Goal: Task Accomplishment & Management: Use online tool/utility

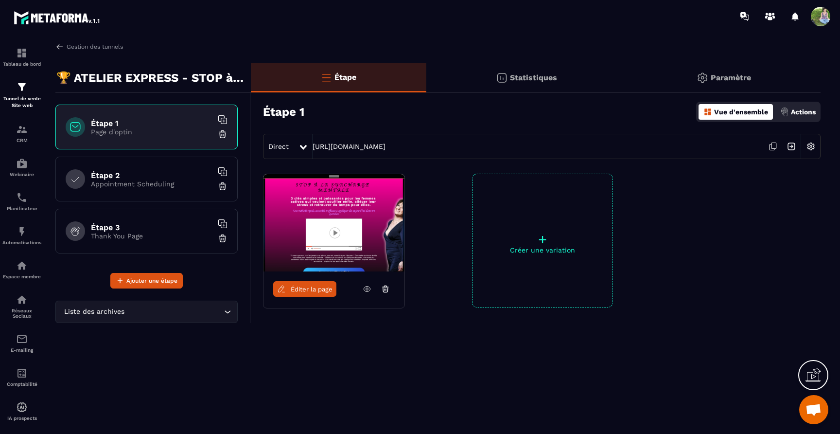
scroll to position [6352, 0]
click at [153, 171] on h6 "Étape 2" at bounding box center [152, 175] width 122 height 9
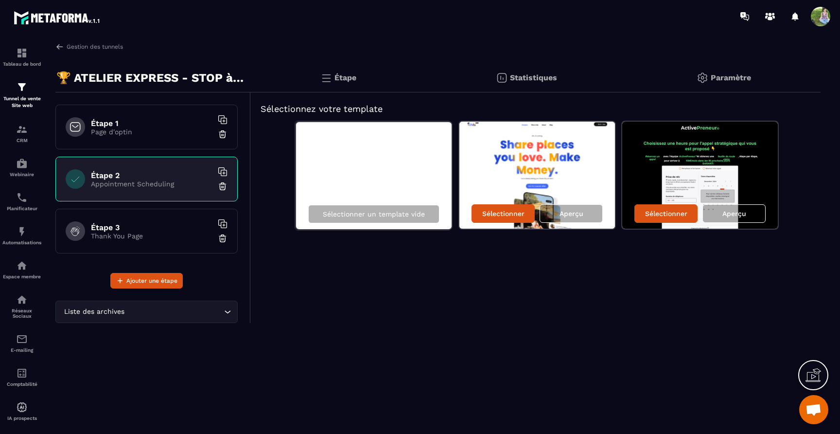
click at [682, 188] on img at bounding box center [701, 175] width 156 height 107
click at [722, 213] on div "Aperçu" at bounding box center [734, 213] width 63 height 18
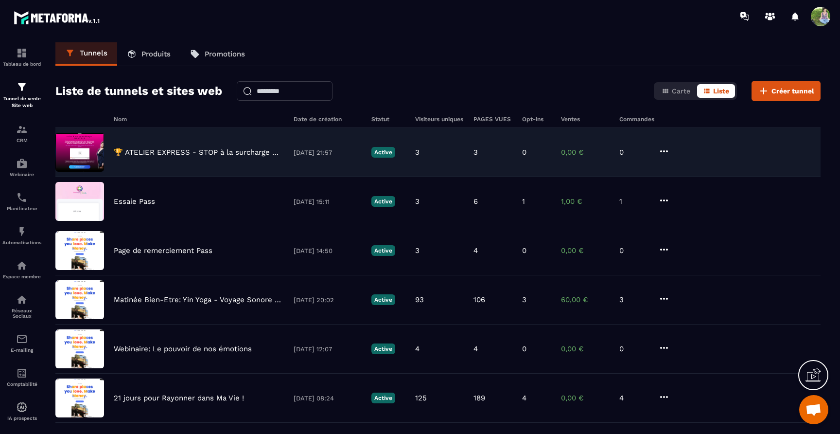
click at [189, 157] on p "🏆 ATELIER EXPRESS - STOP à la surcharge mentale" at bounding box center [199, 152] width 170 height 9
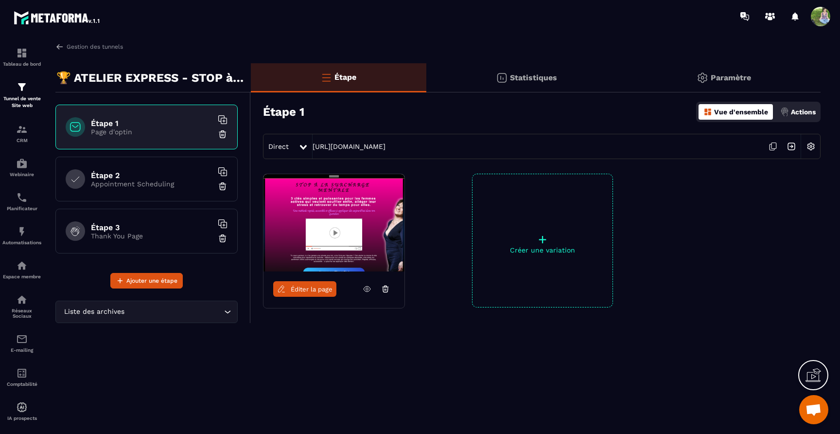
click at [810, 144] on img at bounding box center [811, 146] width 18 height 18
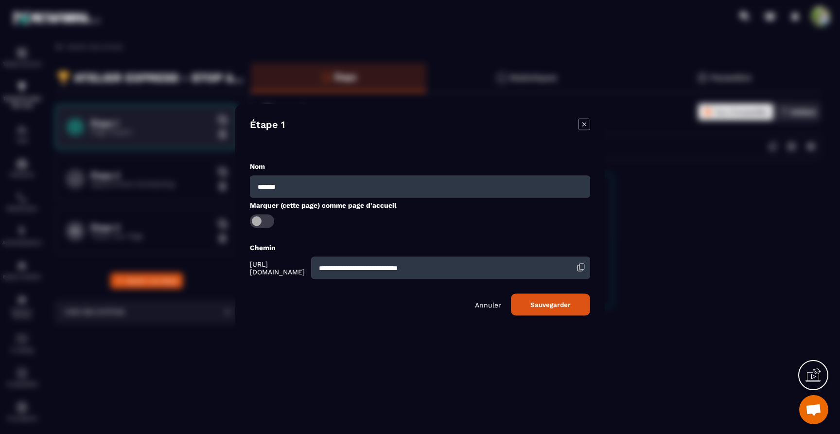
drag, startPoint x: 487, startPoint y: 266, endPoint x: 332, endPoint y: 263, distance: 155.2
click at [332, 263] on div "**********" at bounding box center [420, 268] width 340 height 22
click at [482, 302] on p "Annuler" at bounding box center [488, 305] width 26 height 8
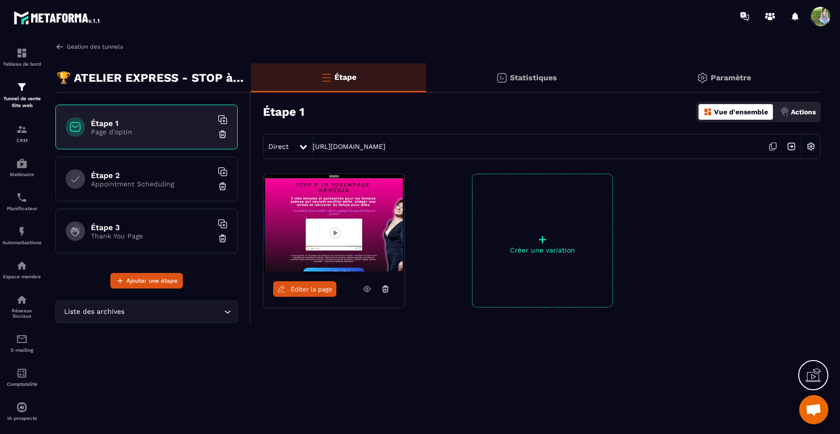
click at [60, 45] on img at bounding box center [59, 46] width 9 height 9
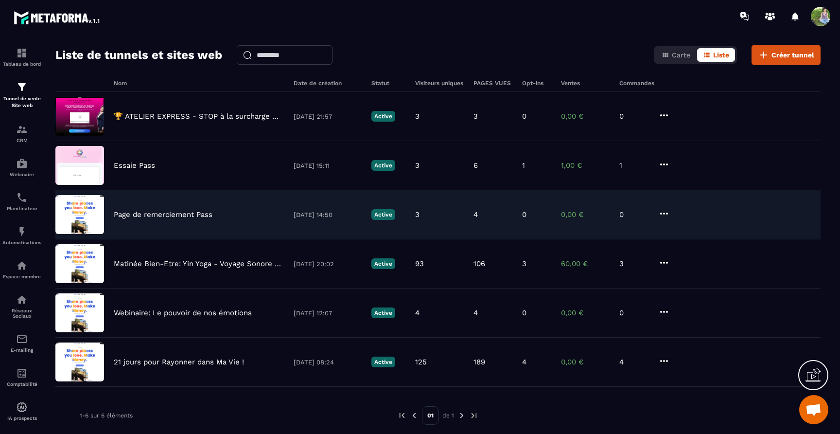
scroll to position [55, 0]
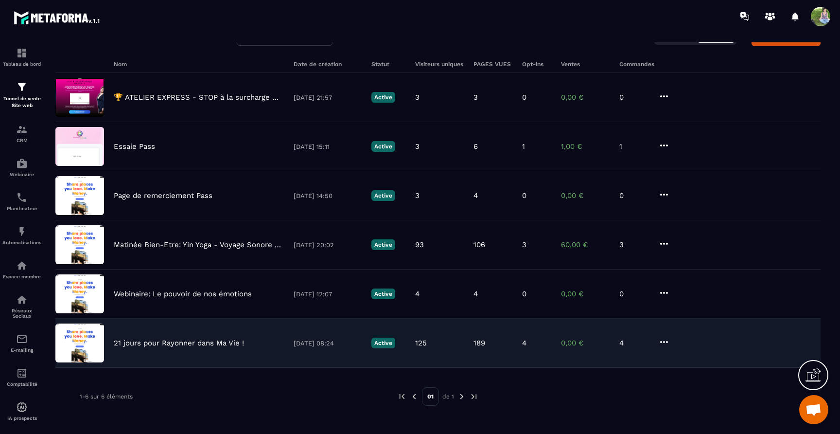
click at [167, 341] on p "21 jours pour Rayonner dans Ma Vie !" at bounding box center [179, 343] width 130 height 9
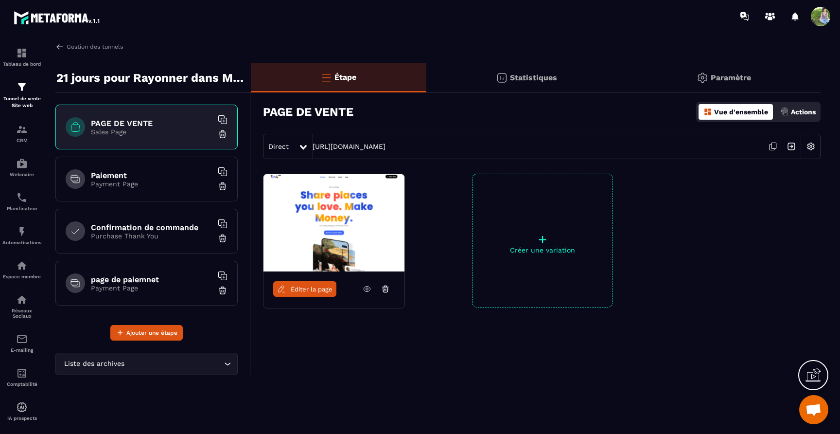
click at [792, 147] on img at bounding box center [792, 146] width 18 height 18
click at [148, 188] on div "Paiement Payment Page" at bounding box center [146, 179] width 182 height 45
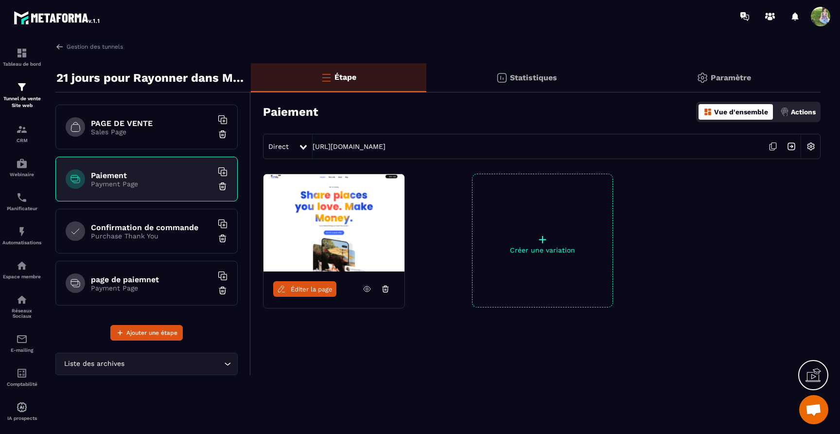
click at [368, 289] on icon at bounding box center [367, 289] width 9 height 9
click at [99, 131] on p "Sales Page" at bounding box center [152, 132] width 122 height 8
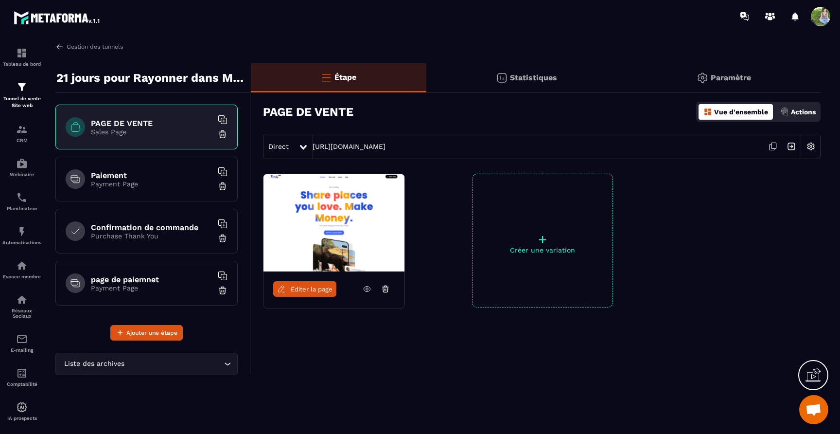
click at [109, 239] on p "Purchase Thank You" at bounding box center [152, 236] width 122 height 8
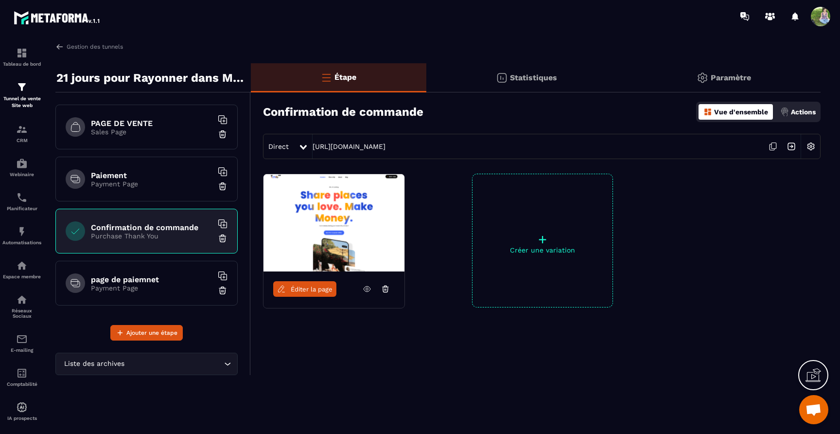
click at [365, 290] on icon at bounding box center [367, 289] width 9 height 9
click at [86, 282] on div "page de paiemnet Payment Page" at bounding box center [146, 283] width 182 height 45
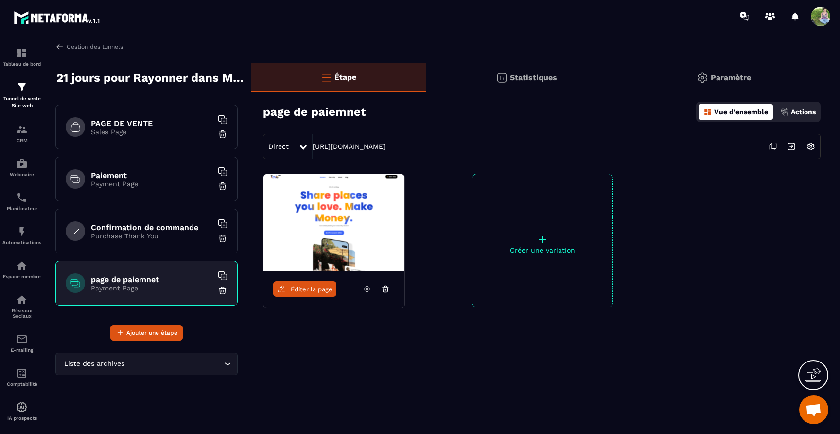
click at [363, 293] on link at bounding box center [367, 289] width 18 height 16
click at [225, 293] on img at bounding box center [223, 291] width 10 height 10
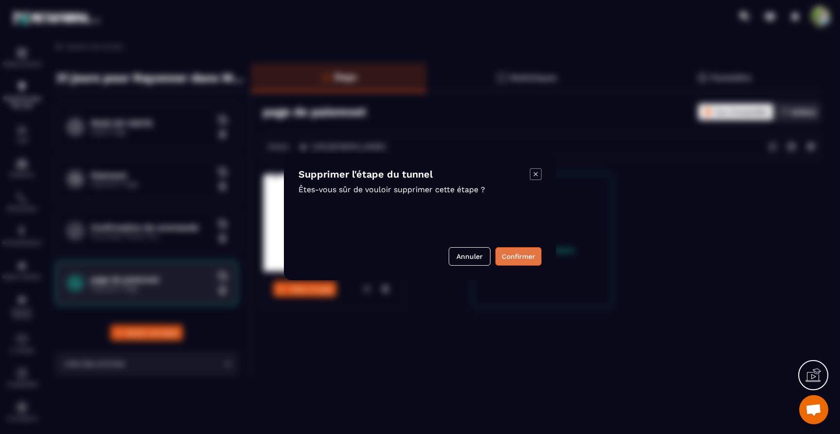
click at [513, 259] on button "Confirmer" at bounding box center [519, 256] width 46 height 18
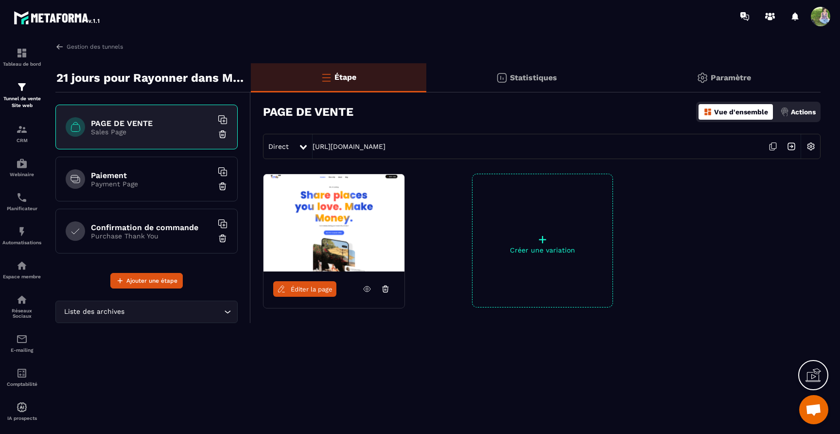
click at [543, 76] on p "Statistiques" at bounding box center [533, 77] width 47 height 9
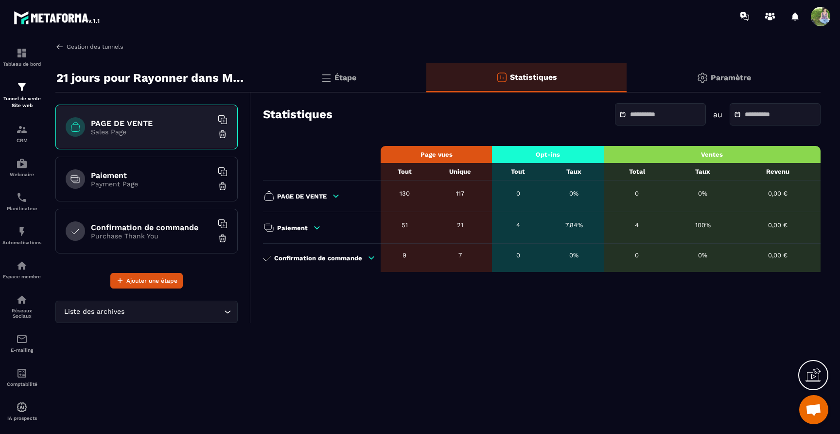
click at [57, 50] on img at bounding box center [59, 46] width 9 height 9
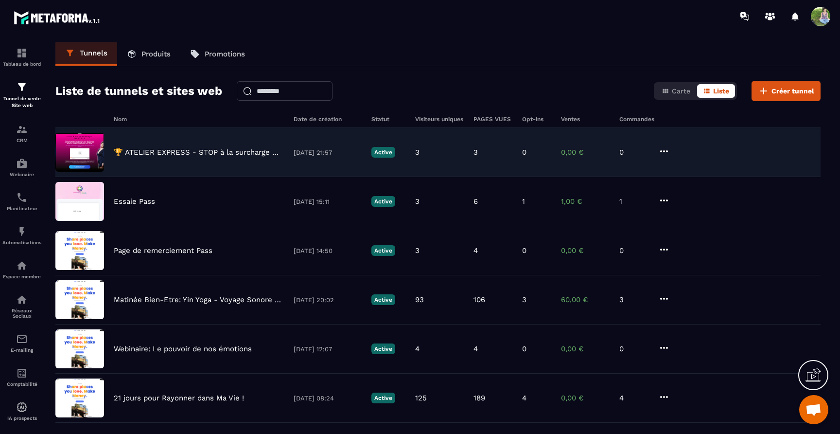
click at [181, 153] on p "🏆 ATELIER EXPRESS - STOP à la surcharge mentale" at bounding box center [199, 152] width 170 height 9
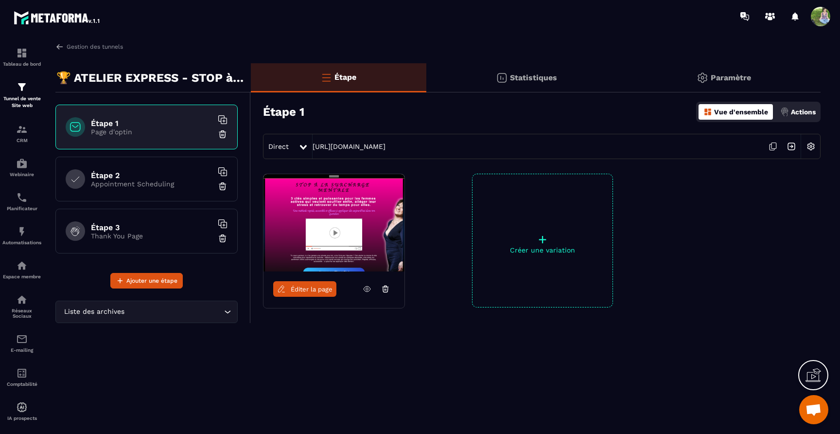
click at [183, 180] on p "Appointment Scheduling" at bounding box center [152, 184] width 122 height 8
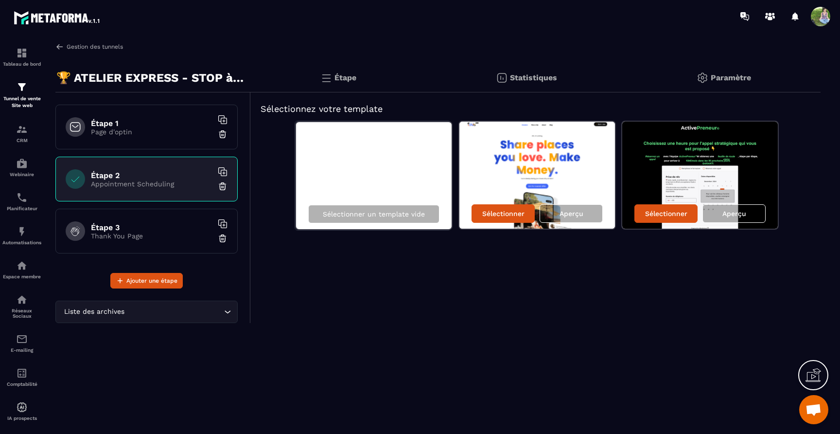
click at [56, 46] on img at bounding box center [59, 46] width 9 height 9
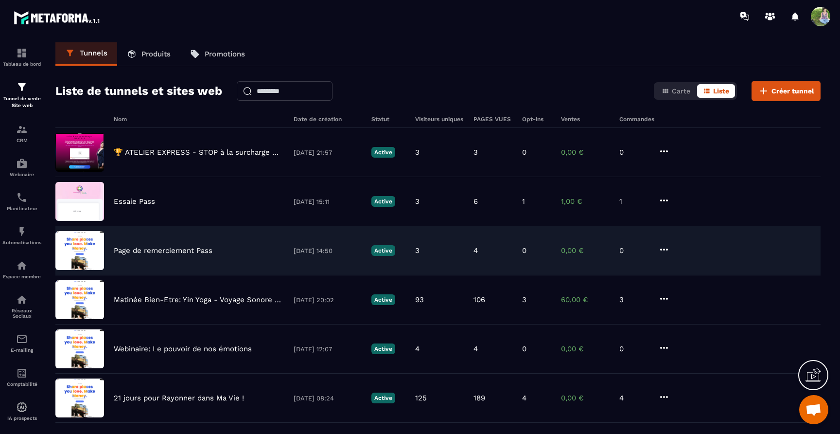
scroll to position [55, 0]
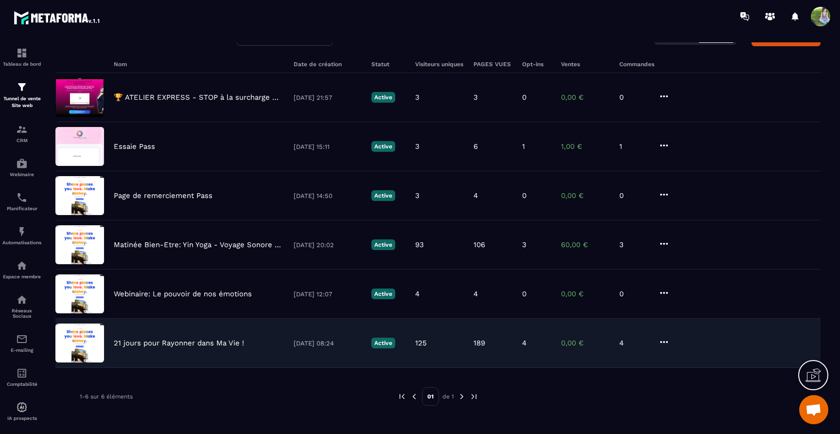
click at [153, 347] on div "21 jours pour Rayonner dans Ma Vie ! [DATE] 08:24 Active 125 189 4 0,00 € 4" at bounding box center [438, 343] width 766 height 49
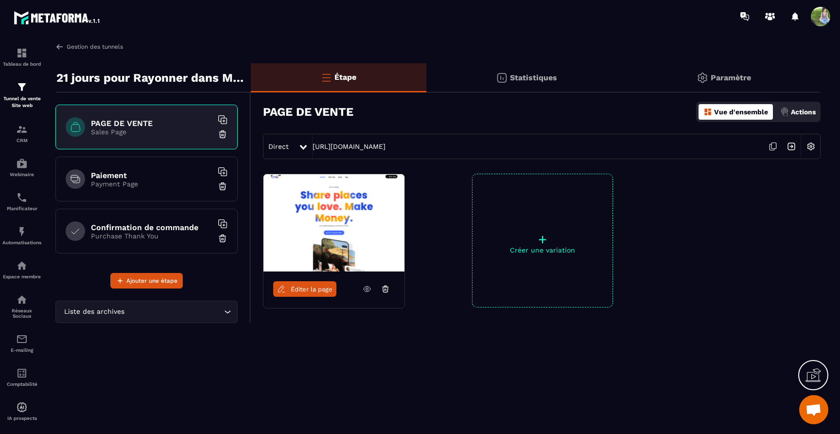
click at [57, 48] on img at bounding box center [59, 46] width 9 height 9
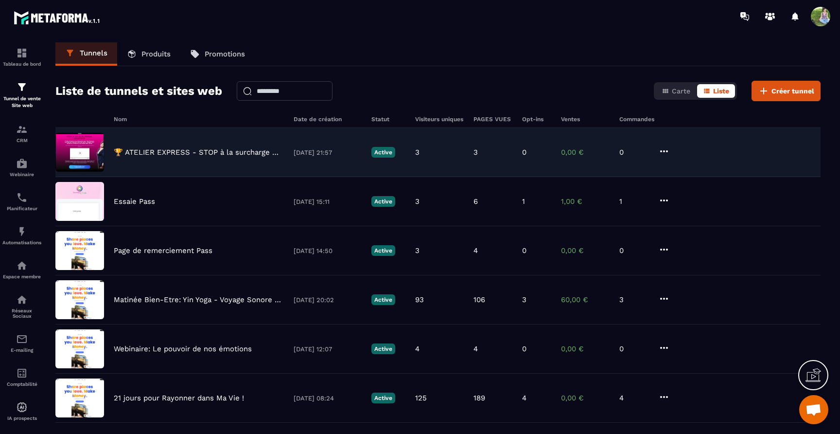
click at [133, 145] on div "🏆 ATELIER EXPRESS - STOP à la surcharge mentale [DATE] 21:57 Active 3 3 0 0,00 …" at bounding box center [438, 152] width 766 height 49
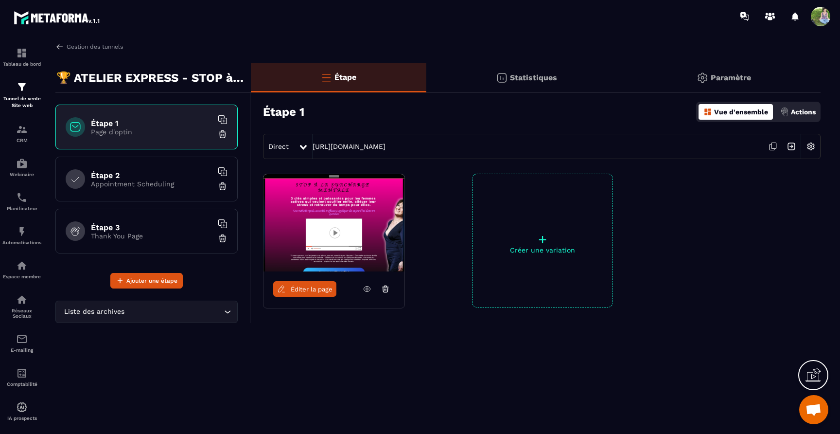
click at [202, 188] on div "Étape 2 Appointment Scheduling" at bounding box center [146, 179] width 182 height 45
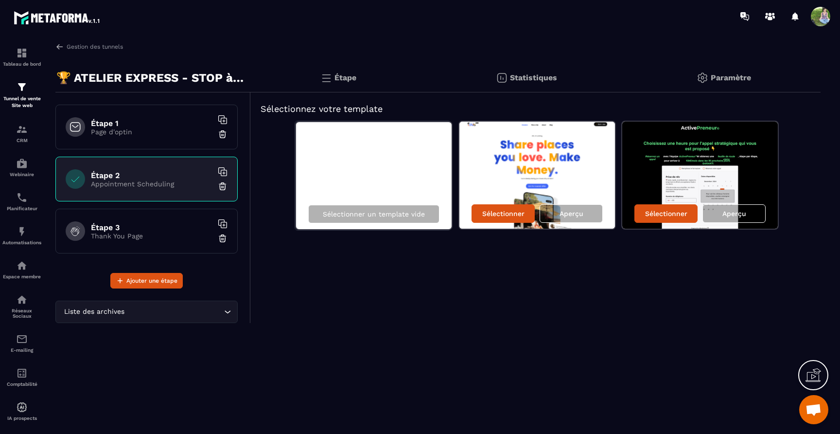
click at [223, 169] on icon at bounding box center [223, 172] width 10 height 10
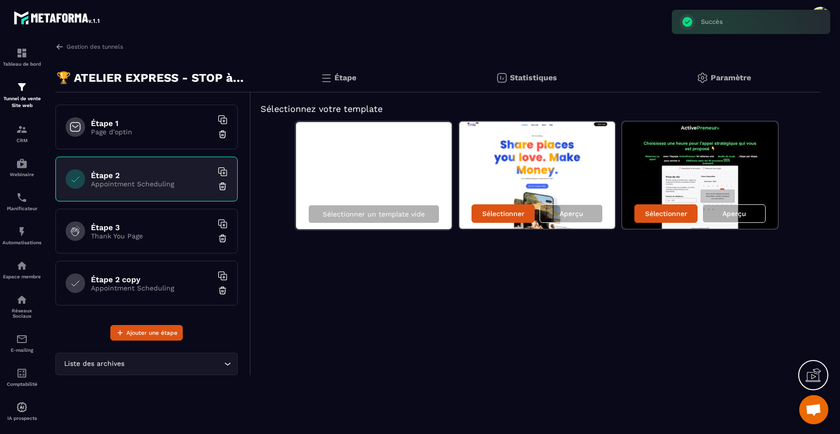
click at [340, 83] on div "Étape" at bounding box center [339, 77] width 176 height 29
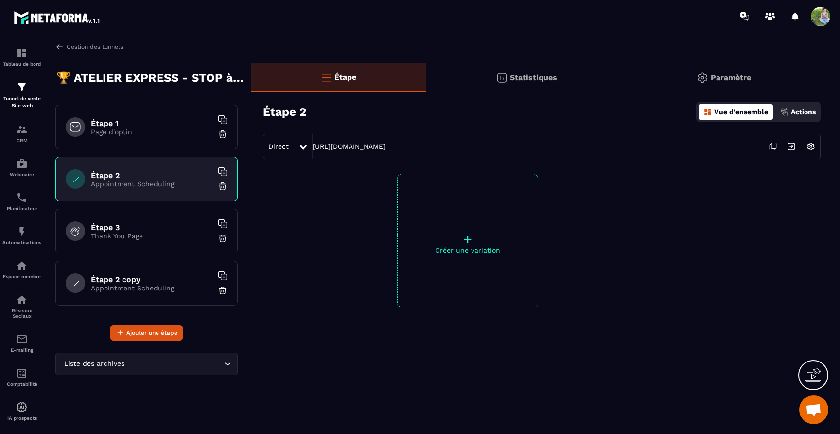
click at [466, 239] on p "+" at bounding box center [468, 239] width 140 height 14
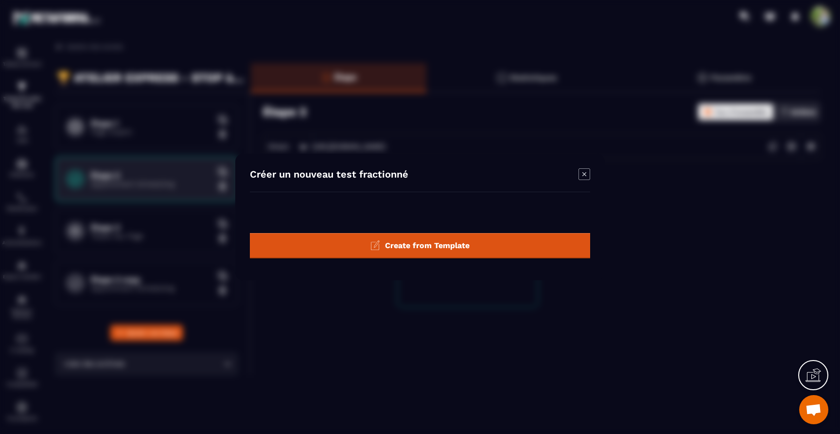
click at [460, 244] on span "Create from Template" at bounding box center [427, 245] width 85 height 9
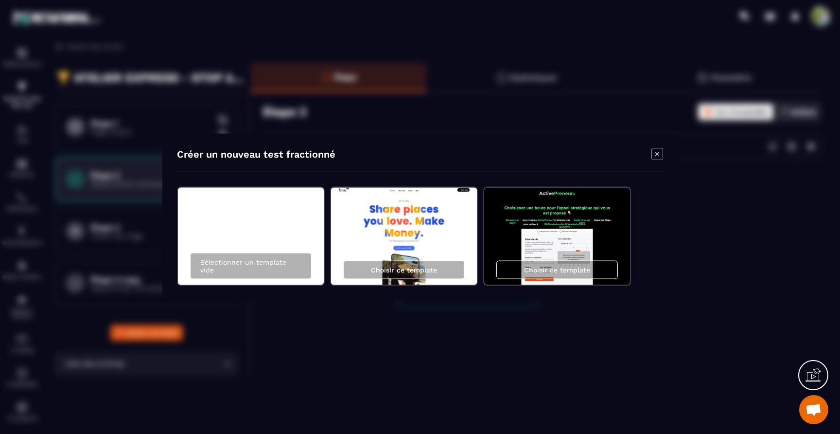
click at [655, 155] on icon "Modal window" at bounding box center [658, 154] width 12 height 12
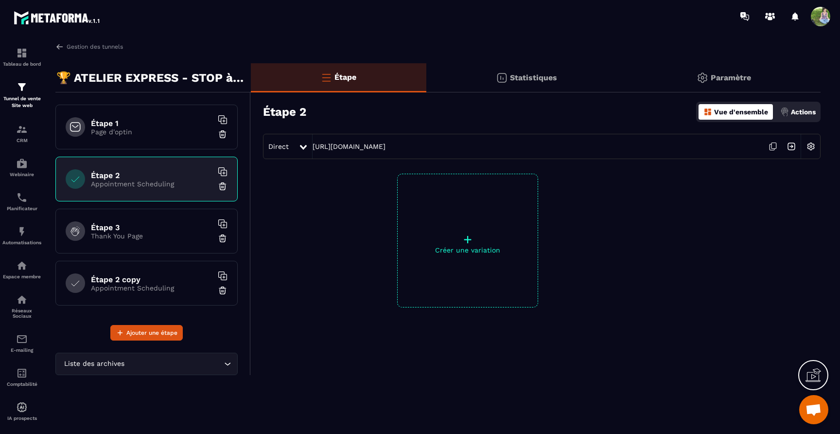
click at [177, 280] on h6 "Étape 2 copy" at bounding box center [152, 279] width 122 height 9
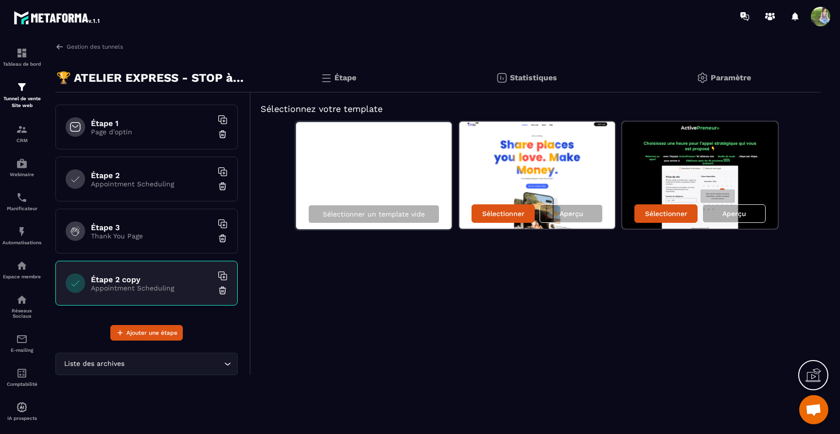
click at [222, 291] on img at bounding box center [223, 291] width 10 height 10
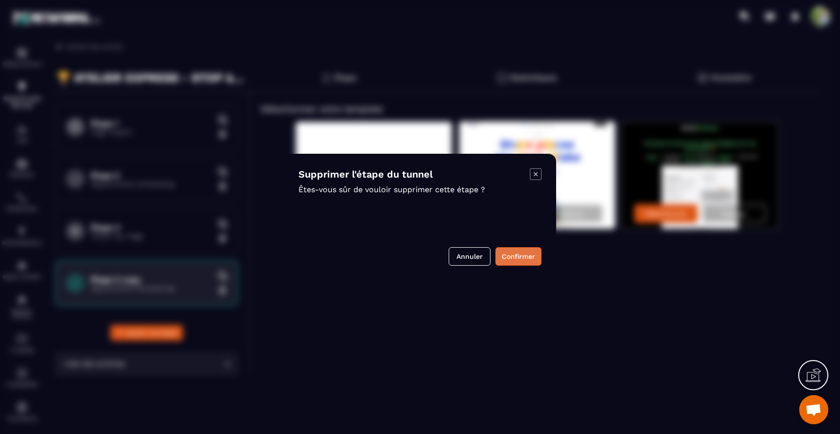
click at [512, 255] on button "Confirmer" at bounding box center [519, 256] width 46 height 18
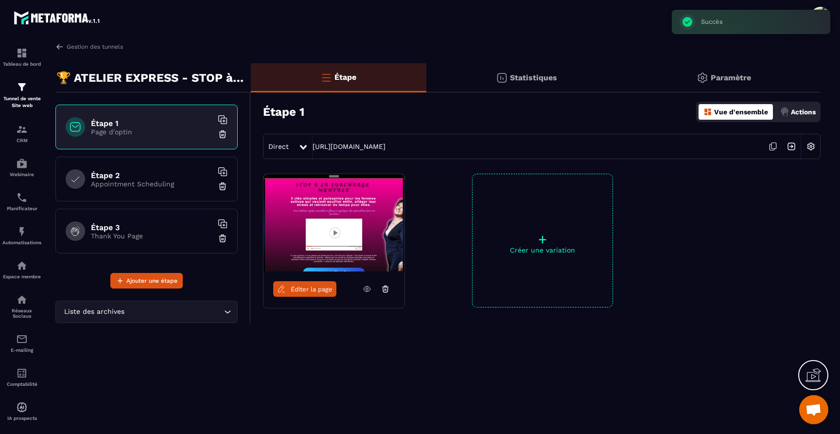
click at [159, 198] on div "Étape 2 Appointment Scheduling" at bounding box center [146, 179] width 182 height 45
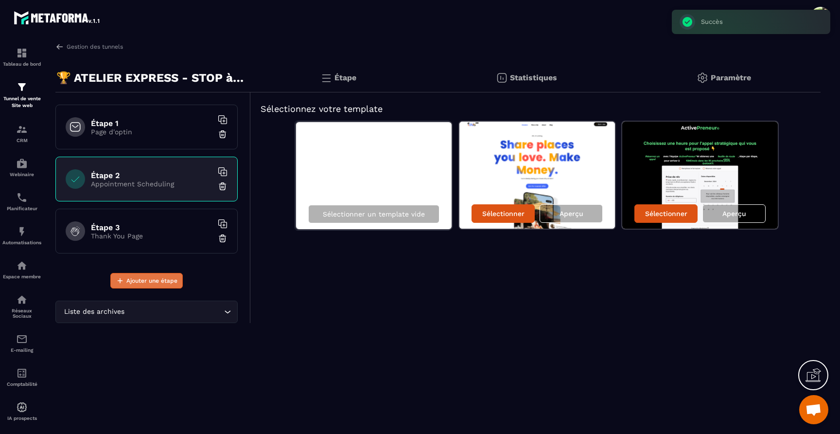
click at [132, 281] on span "Ajouter une étape" at bounding box center [151, 281] width 51 height 10
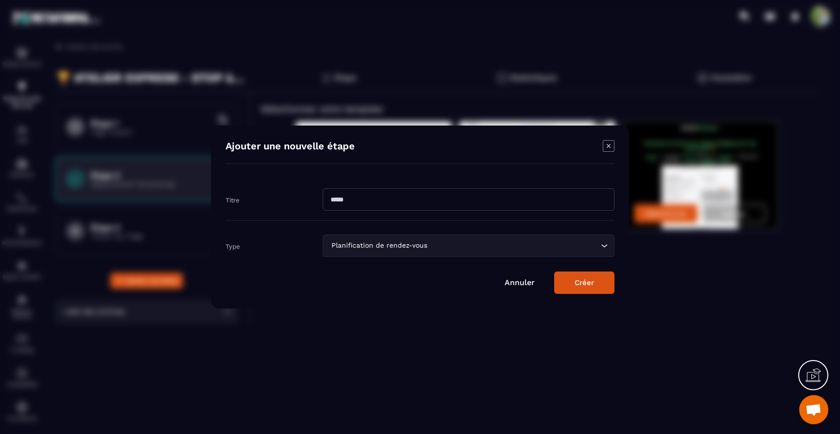
click at [441, 196] on input "Modal window" at bounding box center [469, 199] width 292 height 22
click at [299, 242] on div "Type" at bounding box center [274, 245] width 97 height 9
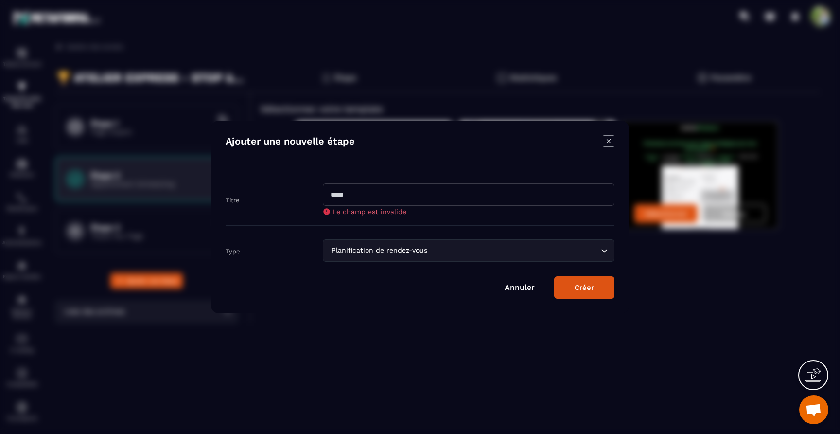
click at [340, 251] on div "Planification de rendez-vous" at bounding box center [463, 250] width 271 height 11
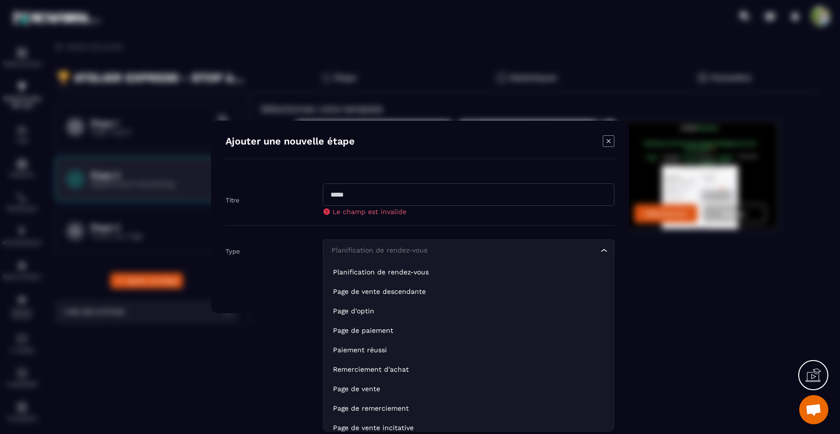
scroll to position [1, 0]
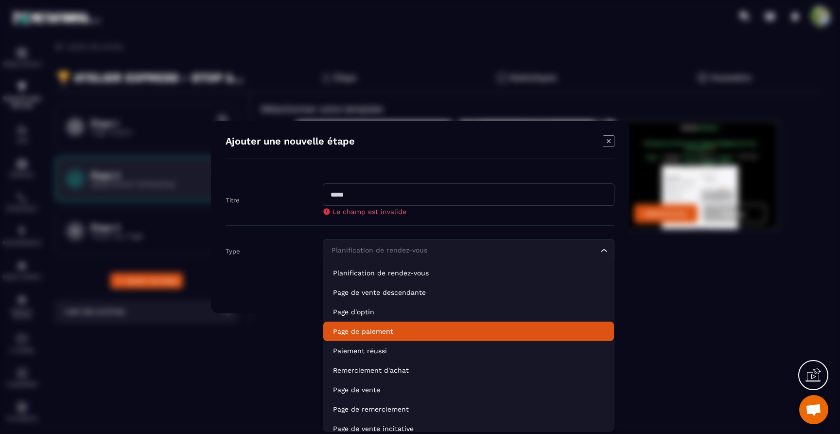
click at [382, 334] on p "Page de paiement" at bounding box center [468, 331] width 271 height 10
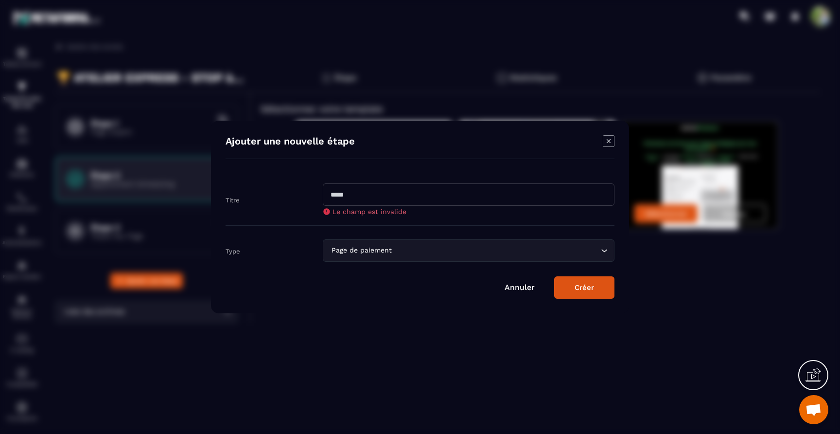
click at [358, 191] on input "Modal window" at bounding box center [469, 194] width 292 height 22
type input "********"
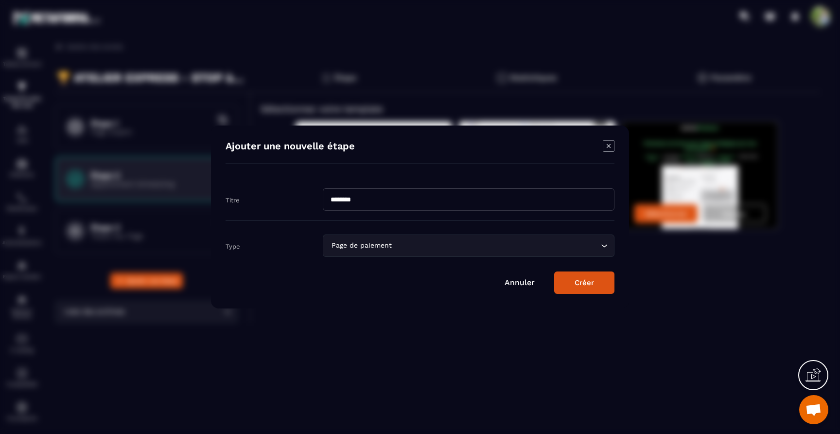
click at [580, 284] on button "Créer" at bounding box center [584, 282] width 60 height 22
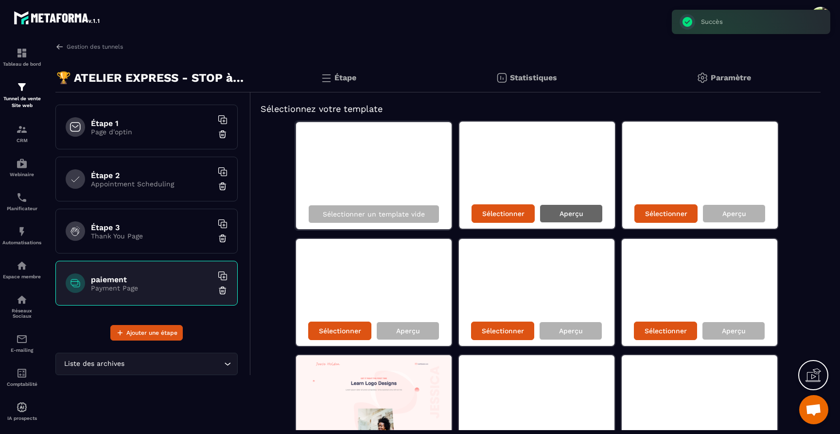
click at [553, 214] on div "Aperçu" at bounding box center [571, 213] width 63 height 18
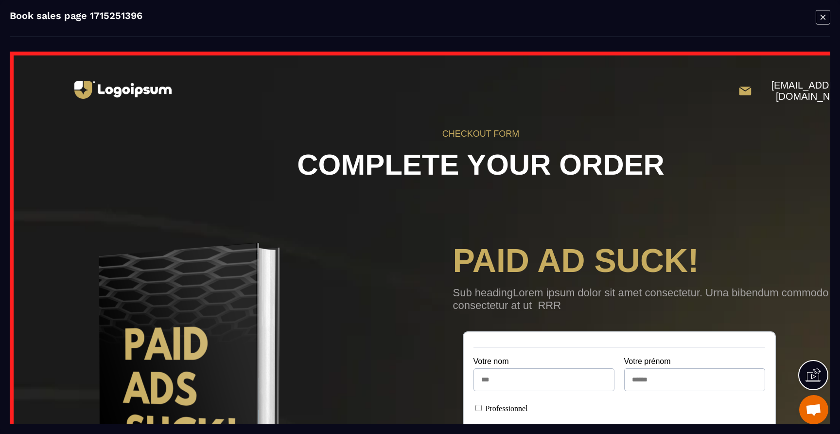
click at [812, 16] on div "Book sales page 1715251396" at bounding box center [420, 23] width 821 height 27
click at [823, 16] on icon "Modal window" at bounding box center [823, 17] width 15 height 15
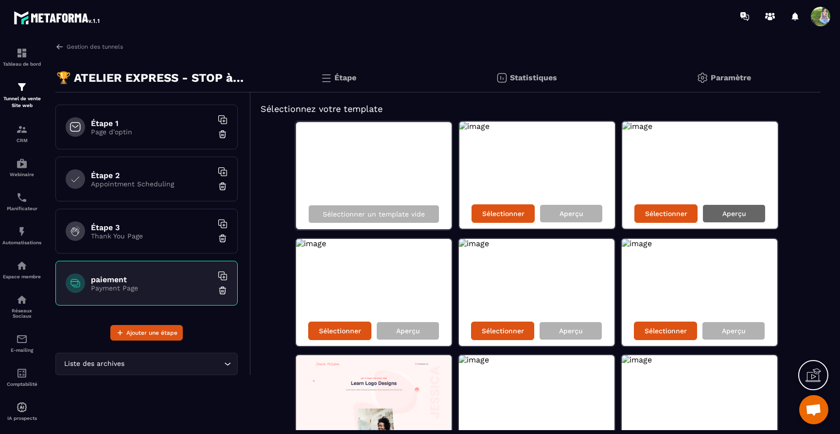
click at [730, 214] on p "Aperçu" at bounding box center [735, 214] width 24 height 8
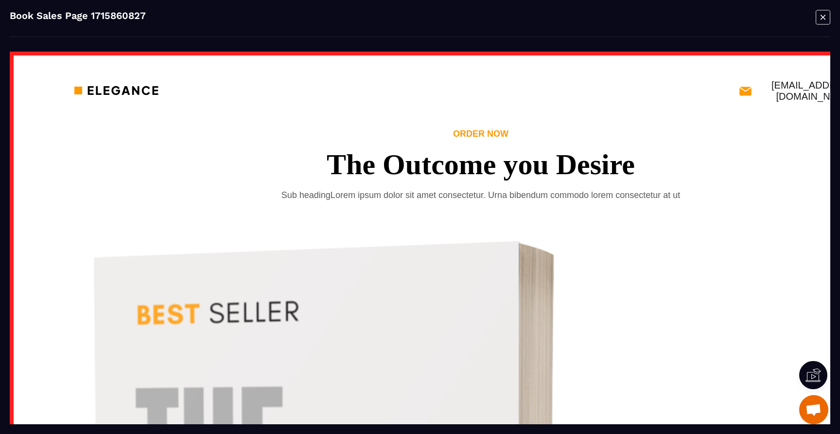
click at [823, 19] on icon "Modal window" at bounding box center [823, 17] width 15 height 15
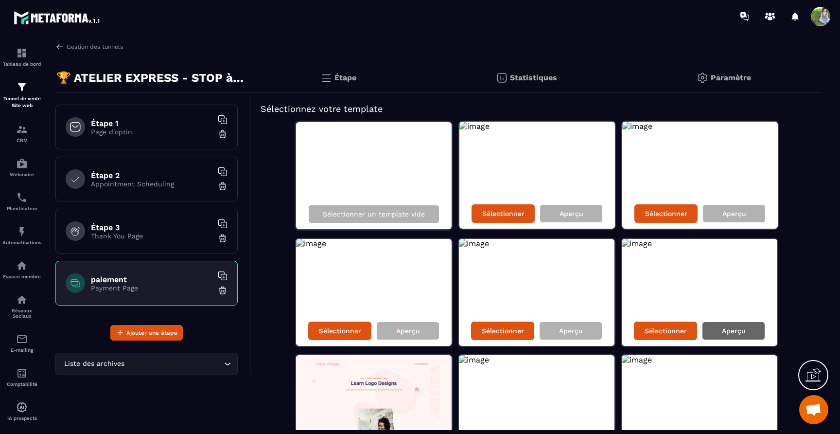
click at [723, 328] on p "Aperçu" at bounding box center [734, 331] width 24 height 8
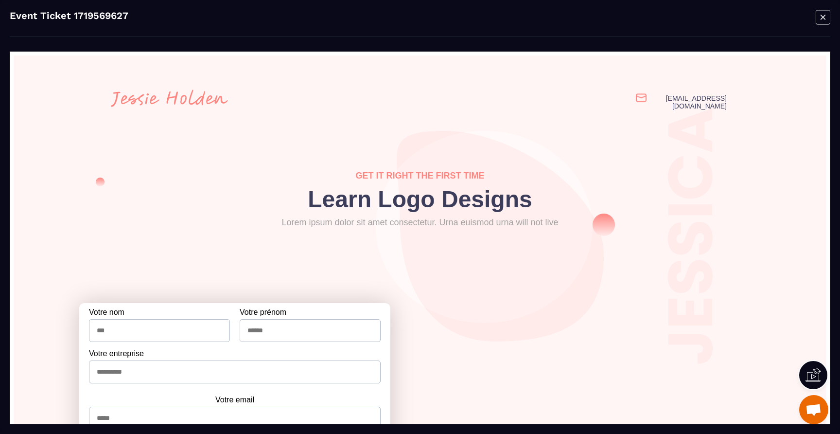
click at [821, 17] on icon "Modal window" at bounding box center [823, 17] width 15 height 15
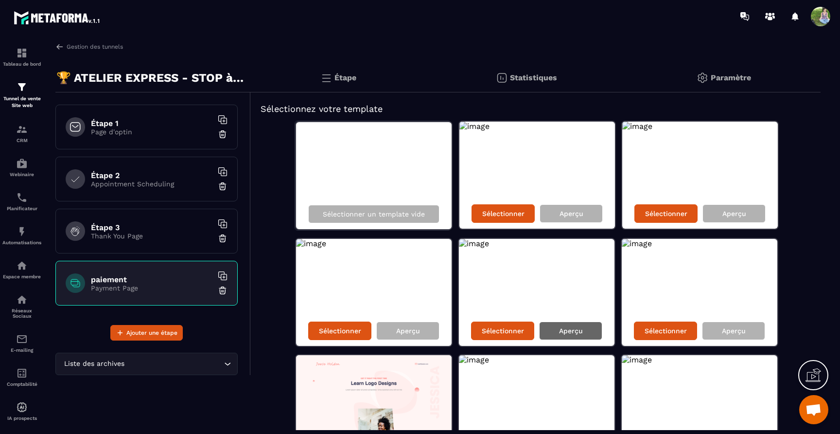
scroll to position [72, 0]
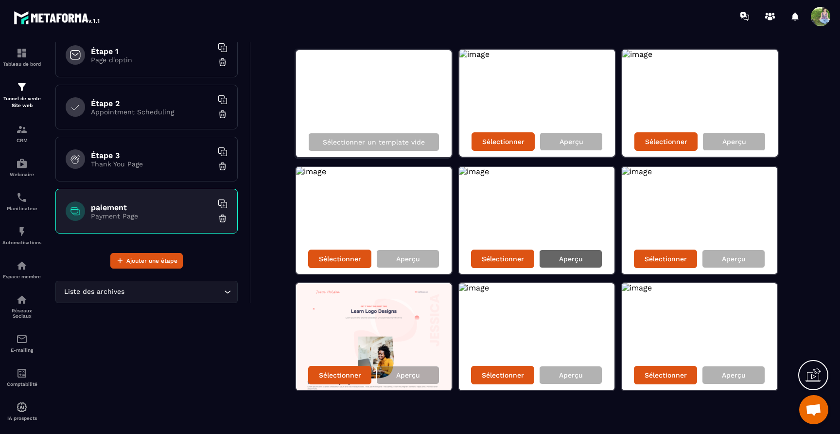
click at [575, 250] on div "Aperçu" at bounding box center [570, 259] width 63 height 18
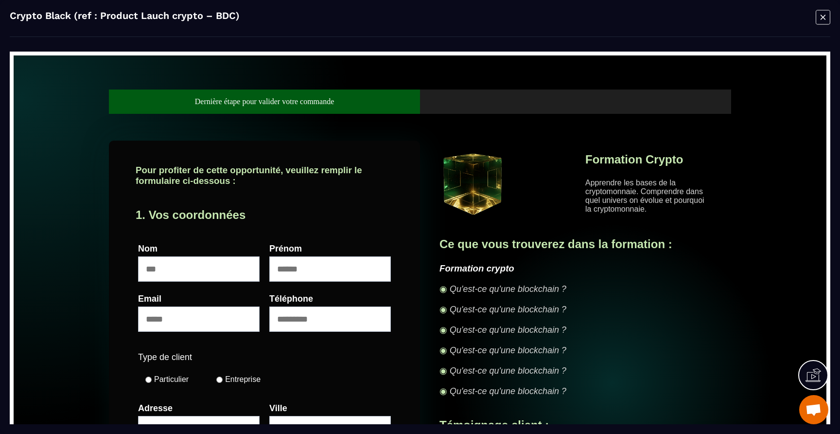
scroll to position [0, 0]
click at [823, 17] on icon "Modal window" at bounding box center [823, 17] width 5 height 5
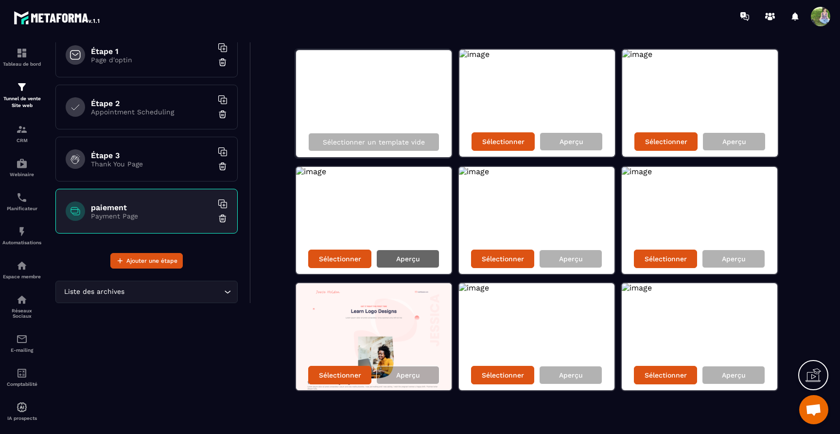
click at [428, 259] on div "Aperçu" at bounding box center [407, 259] width 63 height 18
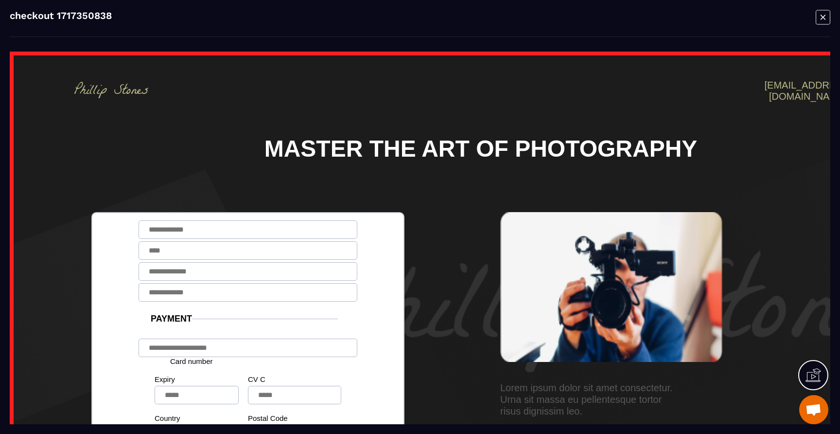
click at [828, 17] on icon "Modal window" at bounding box center [823, 17] width 15 height 15
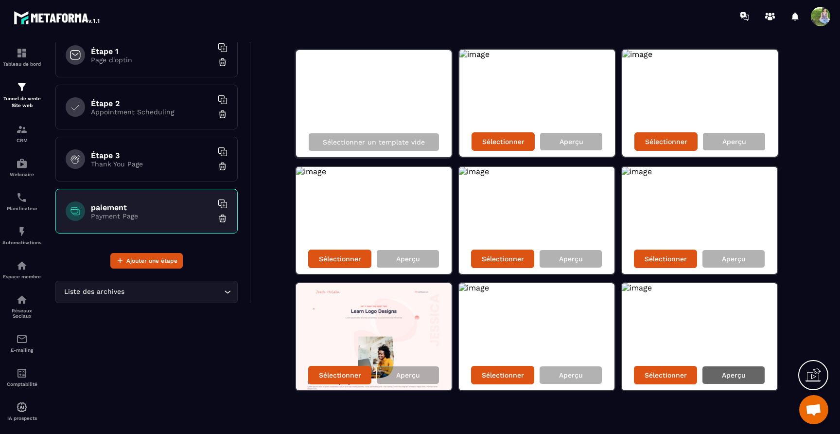
click at [731, 374] on p "Aperçu" at bounding box center [734, 375] width 24 height 8
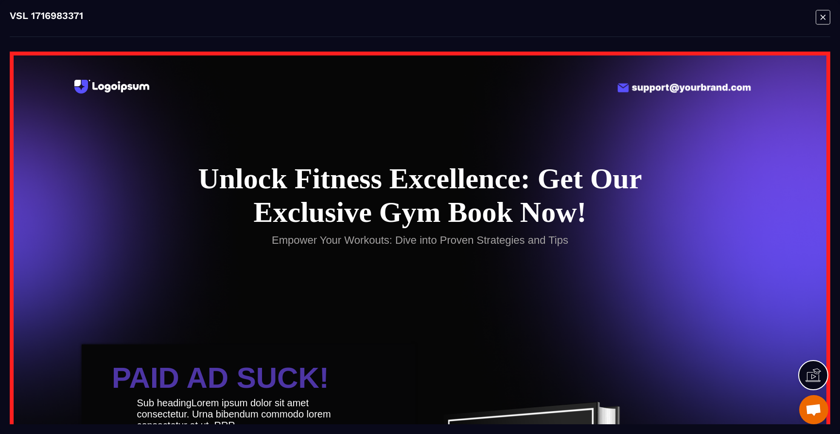
click at [824, 15] on icon "Modal window" at bounding box center [823, 17] width 15 height 15
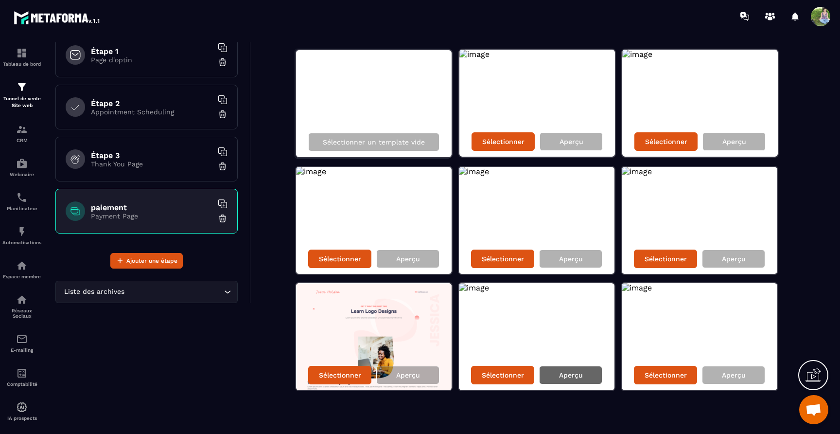
click at [579, 373] on p "Aperçu" at bounding box center [571, 375] width 24 height 8
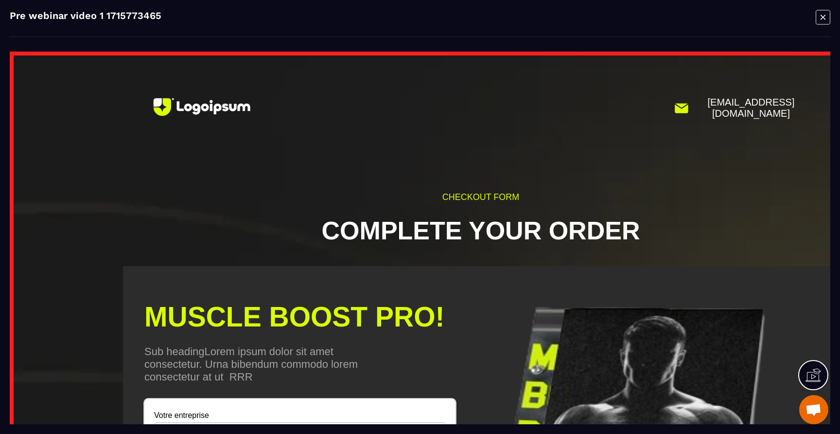
click at [818, 20] on icon "Modal window" at bounding box center [823, 17] width 15 height 15
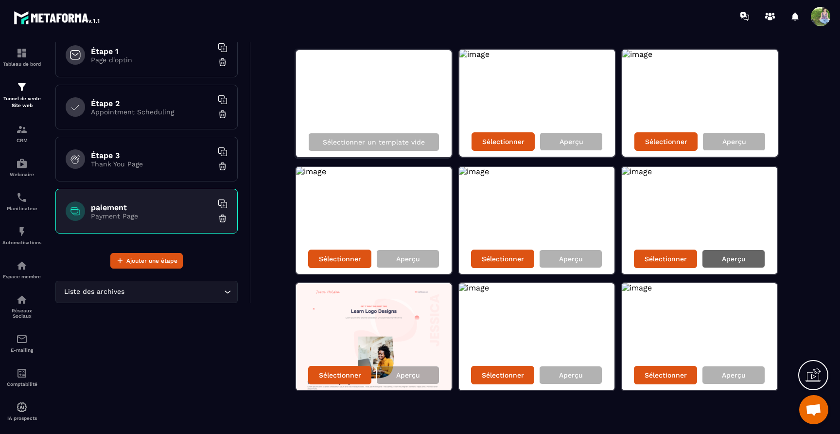
click at [712, 261] on div "Aperçu" at bounding box center [733, 259] width 63 height 18
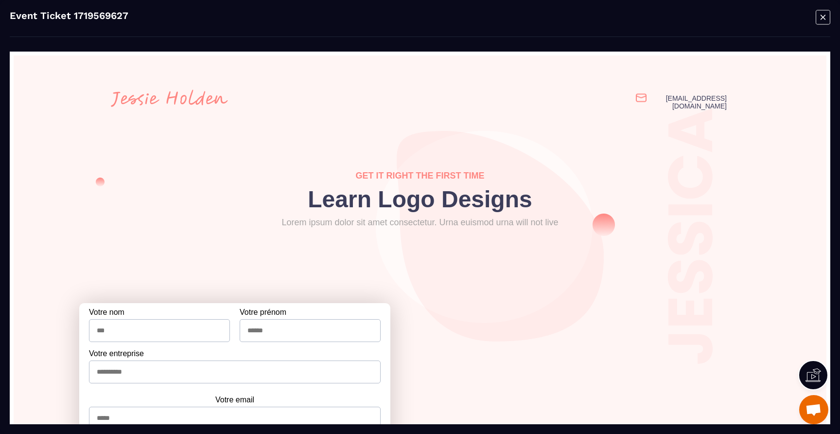
click at [827, 18] on icon "Modal window" at bounding box center [823, 17] width 15 height 15
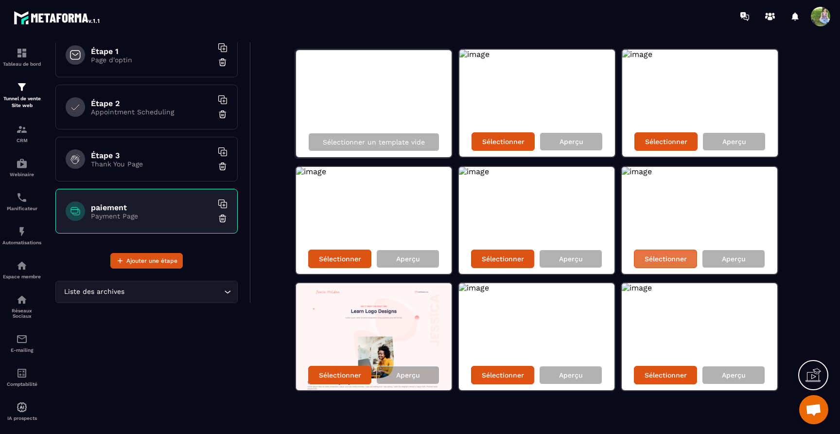
click at [655, 263] on div "Sélectionner" at bounding box center [665, 259] width 63 height 18
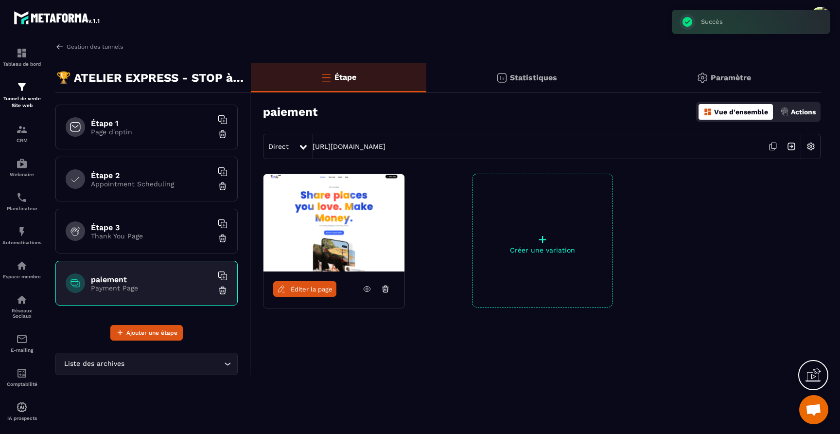
click at [321, 289] on span "Éditer la page" at bounding box center [312, 289] width 42 height 7
